Goal: Task Accomplishment & Management: Manage account settings

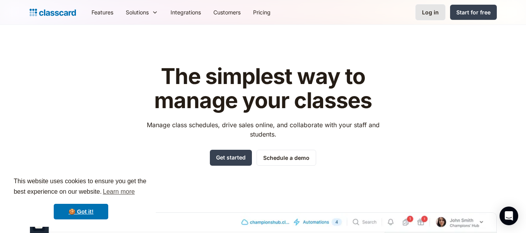
click at [435, 14] on div "Log in" at bounding box center [430, 12] width 17 height 8
click at [429, 12] on div "Log in" at bounding box center [430, 12] width 17 height 8
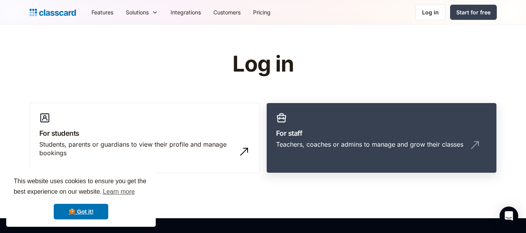
click at [346, 130] on h3 "For staff" at bounding box center [381, 133] width 211 height 11
